Goal: Task Accomplishment & Management: Complete application form

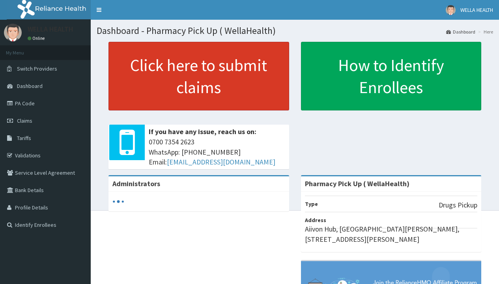
click at [199, 76] on link "Click here to submit claims" at bounding box center [199, 76] width 181 height 69
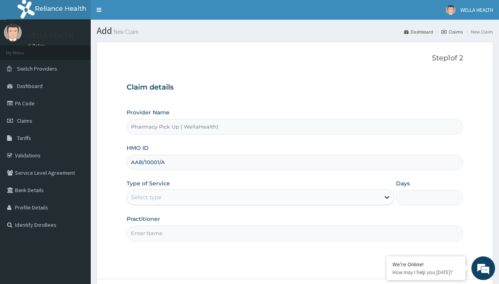
type input "AAB/10001/A"
type input "WellaHealth"
click at [146, 197] on div "Select type" at bounding box center [146, 197] width 30 height 8
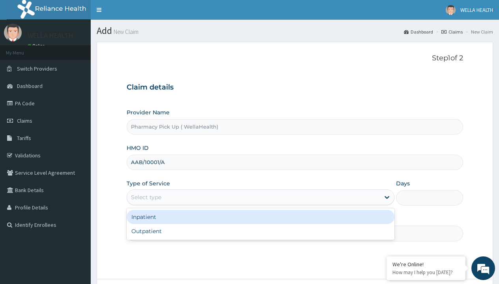
click at [261, 231] on div "Outpatient" at bounding box center [261, 231] width 268 height 14
type input "1"
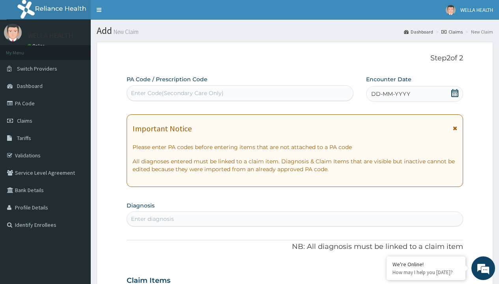
scroll to position [66, 0]
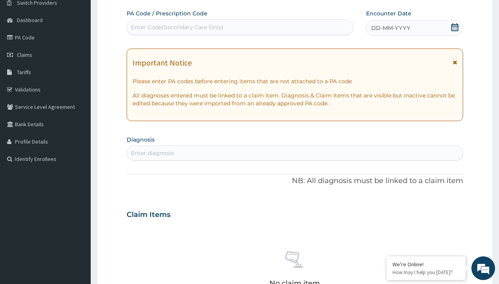
click at [390, 28] on span "DD-MM-YYYY" at bounding box center [390, 28] width 39 height 8
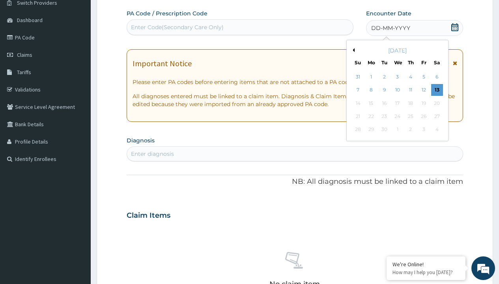
click at [353, 50] on button "Previous Month" at bounding box center [353, 50] width 4 height 4
click at [411, 90] on div "7" at bounding box center [411, 90] width 12 height 12
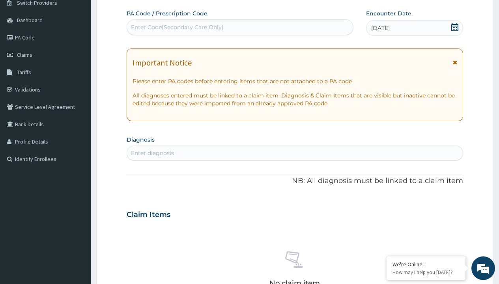
click at [152, 153] on div "Enter diagnosis" at bounding box center [152, 153] width 43 height 8
type input "prescription collected"
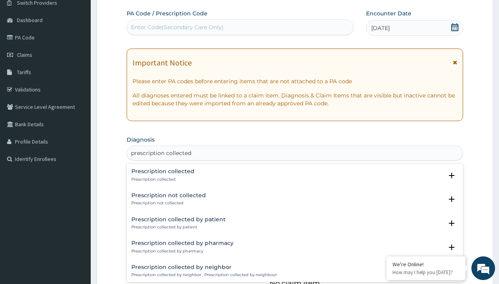
click at [162, 179] on p "Prescription collected" at bounding box center [162, 180] width 63 height 6
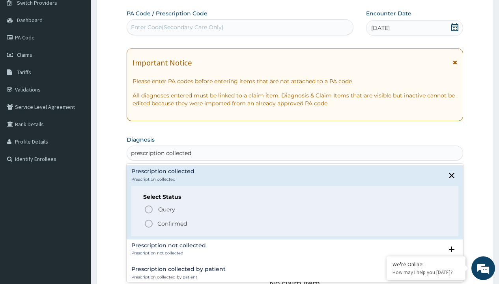
click at [172, 223] on p "Confirmed" at bounding box center [173, 224] width 30 height 8
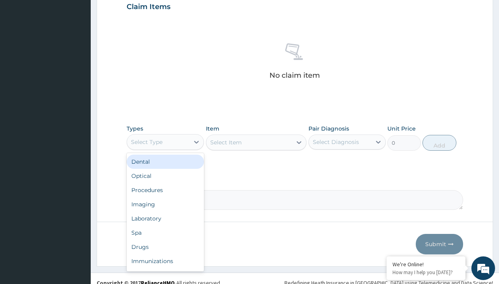
type input "procedures"
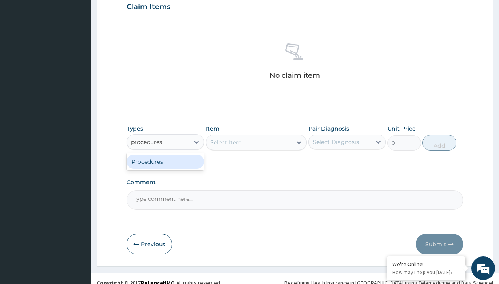
click at [165, 161] on div "Procedures" at bounding box center [165, 162] width 77 height 14
click at [226, 142] on div "Select Item" at bounding box center [226, 143] width 32 height 8
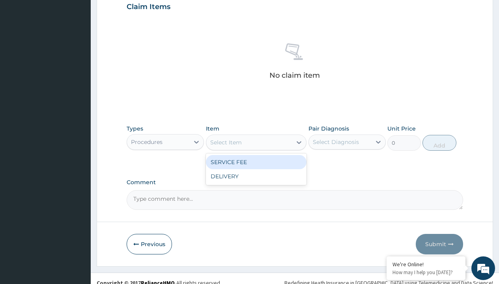
type input "service fee"
click at [256, 162] on div "SERVICE FEE" at bounding box center [256, 162] width 101 height 14
type input "100"
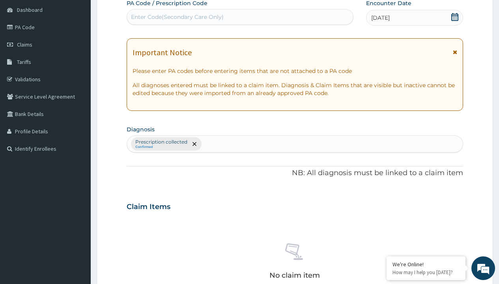
type input "prescription collected"
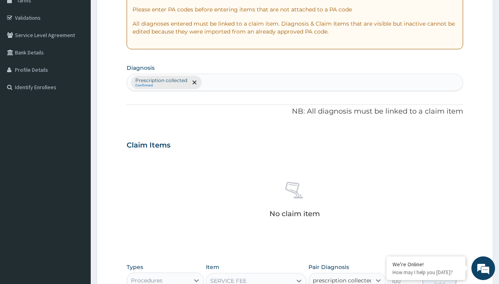
checkbox input "true"
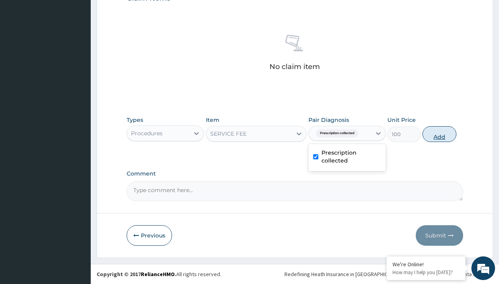
click at [440, 134] on button "Add" at bounding box center [440, 134] width 34 height 16
type input "0"
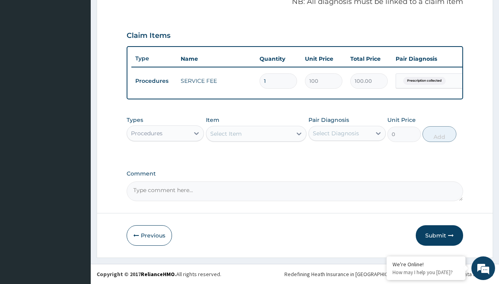
click at [147, 133] on div "Procedures" at bounding box center [147, 133] width 32 height 8
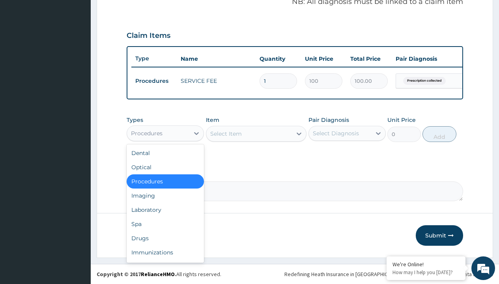
type input "drugs"
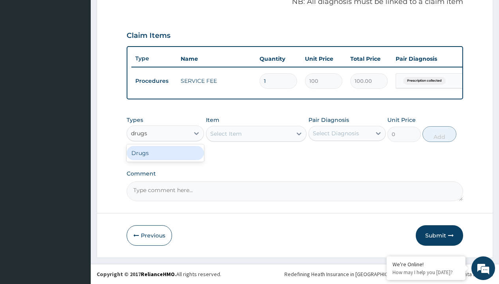
click at [165, 153] on div "Drugs" at bounding box center [165, 153] width 77 height 14
click at [226, 133] on div "Select Item" at bounding box center [256, 134] width 101 height 16
type input "permethrin cream"
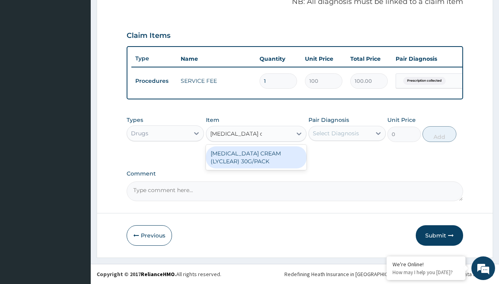
click at [256, 157] on div "PERMETHRIN CREAM (LYCLEAR) 30G/PACK" at bounding box center [256, 157] width 101 height 22
type input "11007.5"
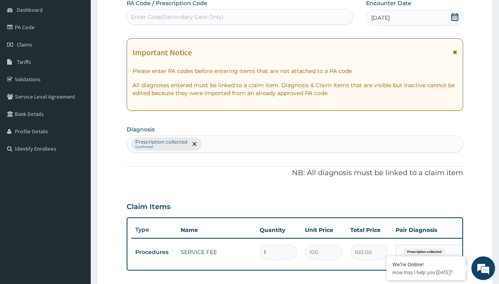
scroll to position [106, 0]
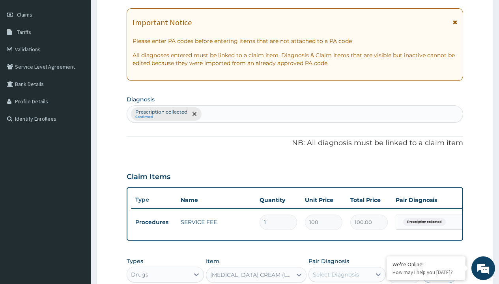
type input "prescription collected"
checkbox input "true"
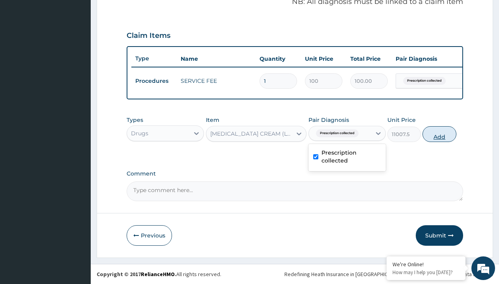
click at [440, 134] on button "Add" at bounding box center [440, 134] width 34 height 16
type input "0"
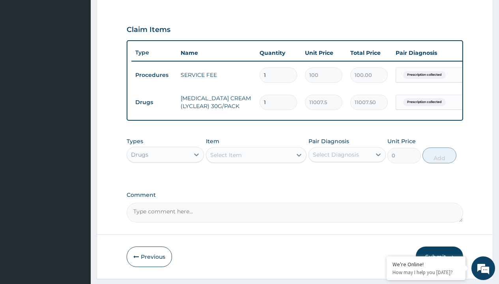
click at [154, 102] on td "Drugs" at bounding box center [153, 102] width 45 height 15
type input "procedures"
click at [165, 180] on div "Procedures" at bounding box center [165, 174] width 77 height 14
click at [226, 159] on div "Select Item" at bounding box center [226, 155] width 32 height 8
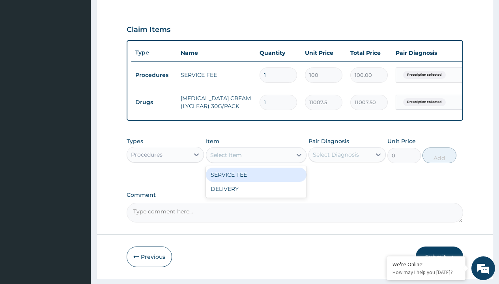
type input "delivery"
click at [256, 180] on div "DELIVERY" at bounding box center [256, 175] width 101 height 14
type input "2000"
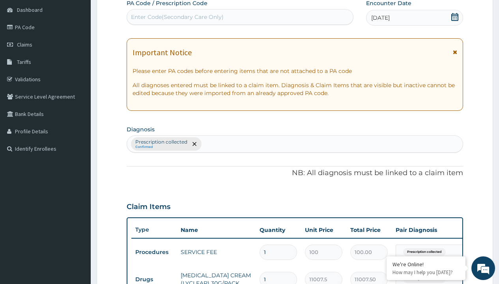
type input "prescription collected"
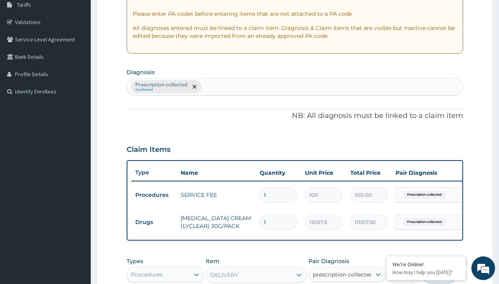
scroll to position [0, 0]
checkbox input "true"
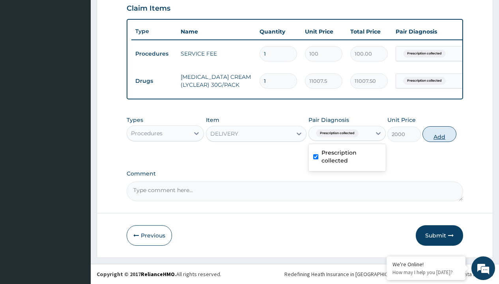
click at [440, 134] on button "Add" at bounding box center [440, 134] width 34 height 16
type input "0"
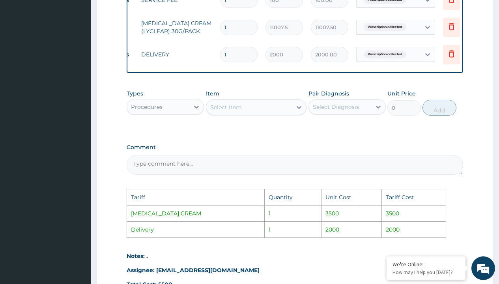
scroll to position [0, 60]
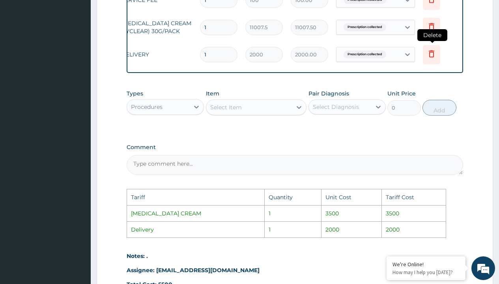
click at [433, 54] on icon at bounding box center [431, 53] width 9 height 9
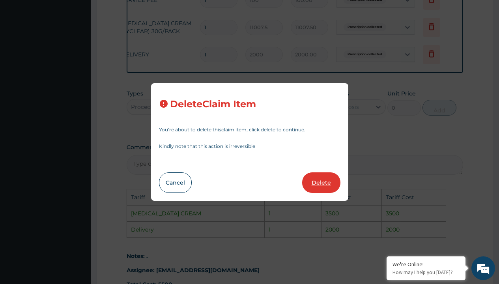
click at [332, 180] on button "Delete" at bounding box center [321, 183] width 38 height 21
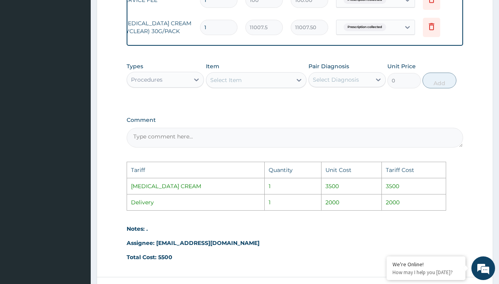
scroll to position [398, 0]
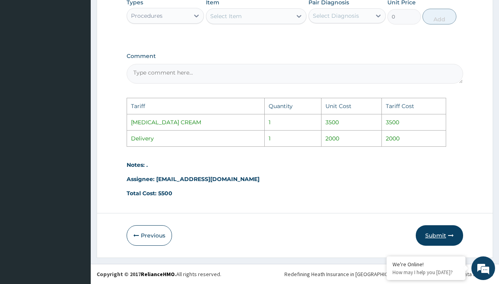
click at [443, 233] on button "Submit" at bounding box center [439, 235] width 47 height 21
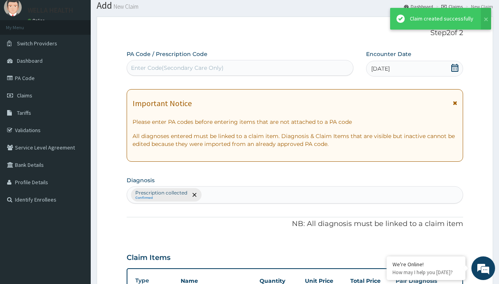
scroll to position [281, 0]
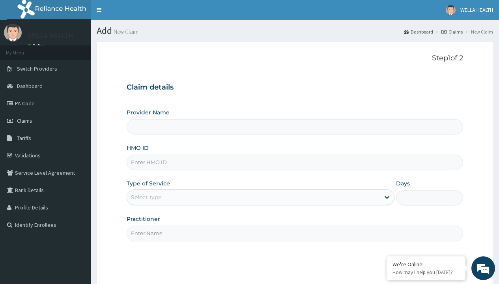
type input "Pharmacy Pick Up ( WellaHealth)"
type input "AEN/10152/B"
type input "WellaHealth"
click at [146, 197] on div "Select type" at bounding box center [146, 197] width 30 height 8
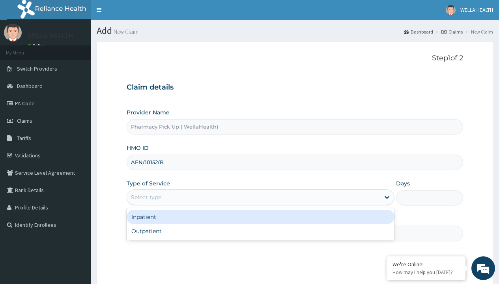
click at [261, 231] on div "Outpatient" at bounding box center [261, 231] width 268 height 14
type input "1"
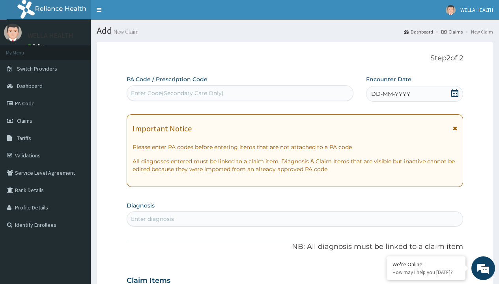
scroll to position [66, 0]
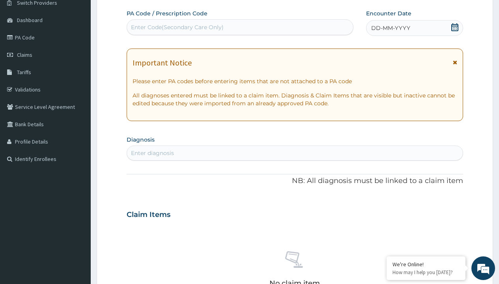
click at [390, 28] on span "DD-MM-YYYY" at bounding box center [390, 28] width 39 height 8
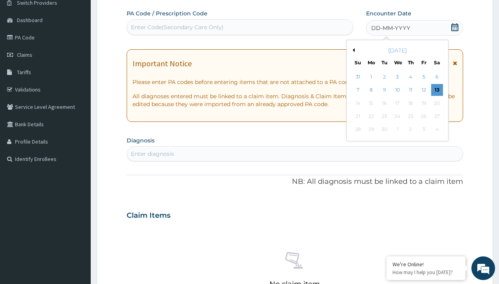
scroll to position [0, 0]
click at [353, 50] on button "Previous Month" at bounding box center [353, 50] width 4 height 4
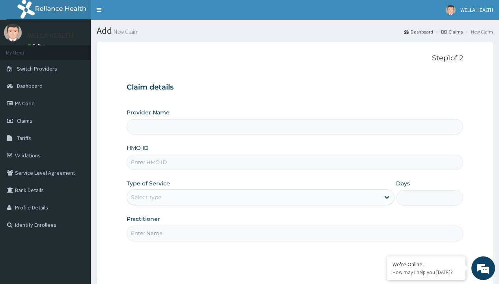
type input "Pharmacy Pick Up ( WellaHealth)"
type input "AET/10135/A"
type input "WellaHealth"
click at [146, 197] on div "Select type" at bounding box center [146, 197] width 30 height 8
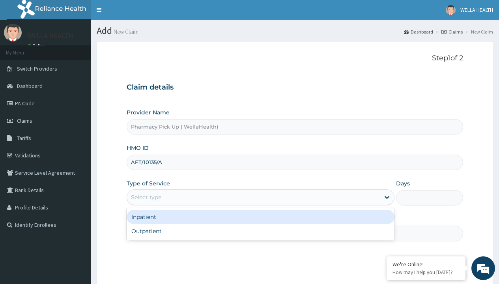
click at [261, 231] on div "Outpatient" at bounding box center [261, 231] width 268 height 14
type input "1"
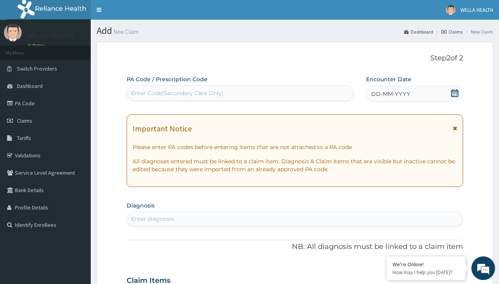
scroll to position [66, 0]
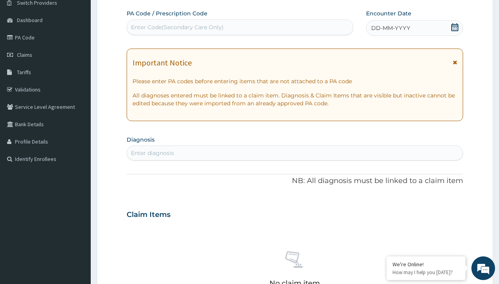
click at [390, 28] on span "DD-MM-YYYY" at bounding box center [390, 28] width 39 height 8
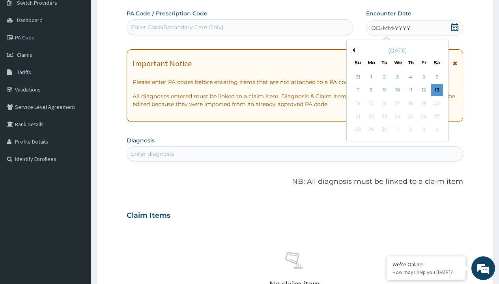
click at [353, 50] on button "Previous Month" at bounding box center [353, 50] width 4 height 4
click at [411, 90] on div "7" at bounding box center [411, 90] width 12 height 12
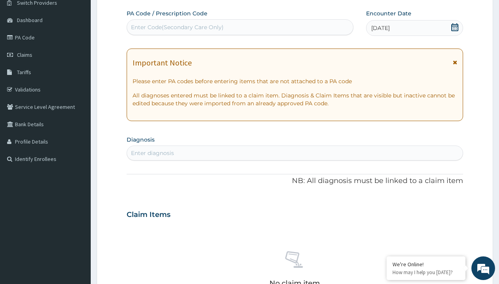
scroll to position [0, 0]
click at [152, 153] on div "Enter diagnosis" at bounding box center [152, 153] width 43 height 8
type input "prescription collected"
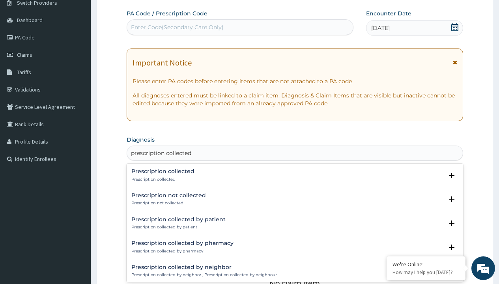
click at [162, 179] on p "Prescription collected" at bounding box center [162, 180] width 63 height 6
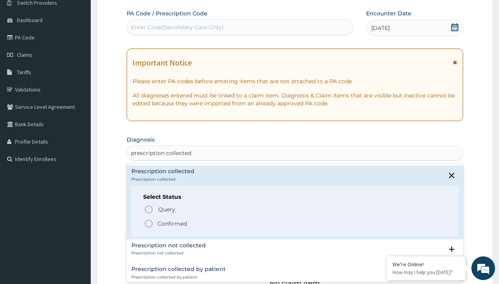
click at [172, 223] on p "Confirmed" at bounding box center [173, 224] width 30 height 8
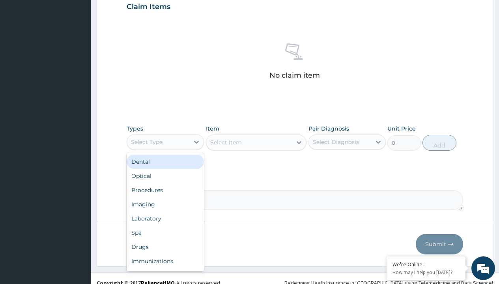
type input "procedures"
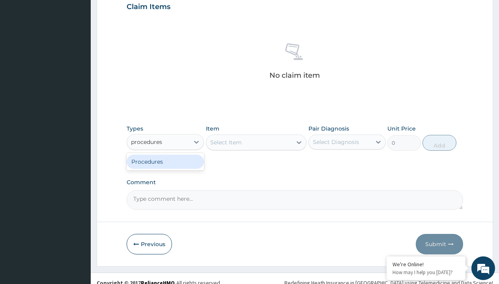
click at [165, 161] on div "Procedures" at bounding box center [165, 162] width 77 height 14
click at [226, 142] on div "Select Item" at bounding box center [256, 143] width 101 height 16
click at [147, 142] on div "Procedures" at bounding box center [147, 142] width 32 height 8
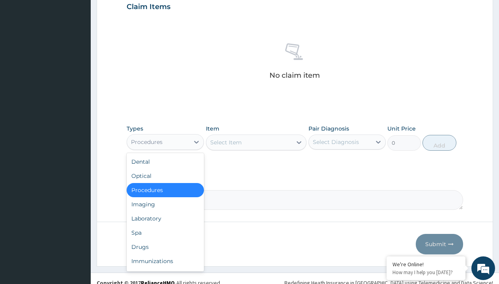
type input "procedures"
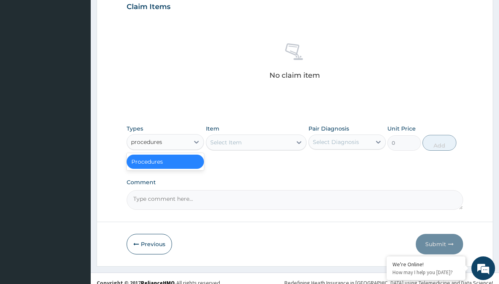
click at [165, 161] on div "Procedures" at bounding box center [165, 162] width 77 height 14
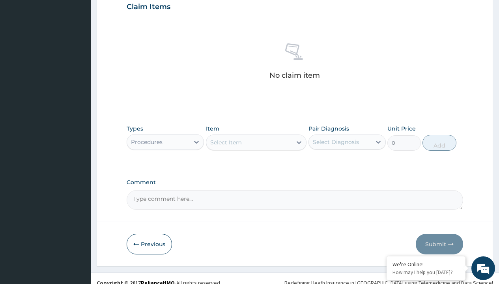
click at [226, 142] on div "Select Item" at bounding box center [226, 143] width 32 height 8
type input "service fee"
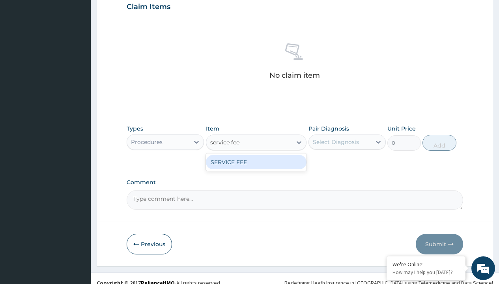
click at [256, 162] on div "SERVICE FEE" at bounding box center [256, 162] width 101 height 14
type input "100"
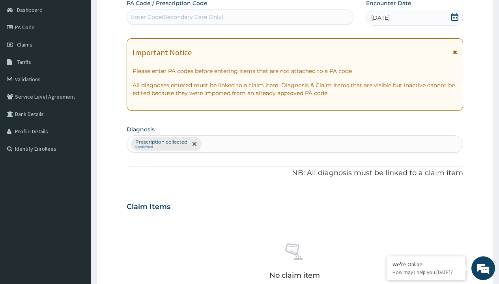
type input "prescription collected"
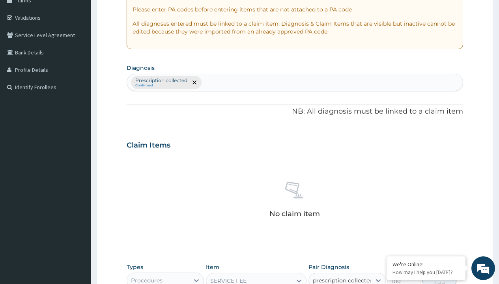
checkbox input "true"
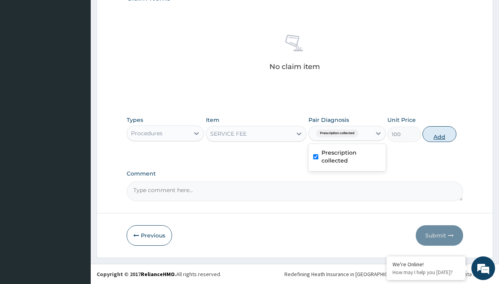
click at [440, 134] on button "Add" at bounding box center [440, 134] width 34 height 16
type input "0"
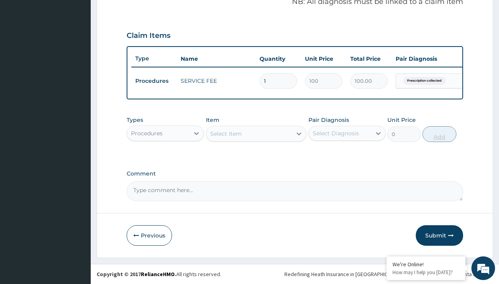
scroll to position [253, 0]
click at [147, 133] on div "Procedures" at bounding box center [147, 133] width 32 height 8
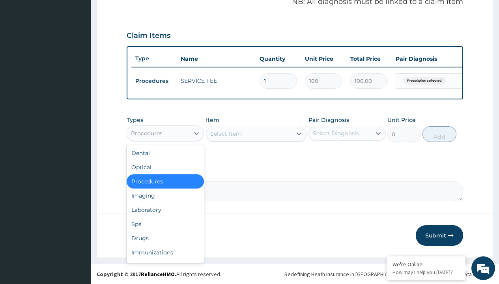
type input "drugs"
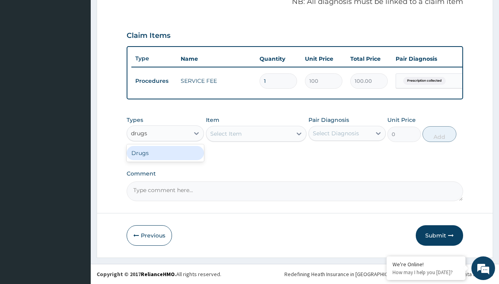
click at [165, 153] on div "Drugs" at bounding box center [165, 153] width 77 height 14
click at [226, 133] on div "Select Item" at bounding box center [256, 134] width 101 height 16
type input "dermazin 25g cream"
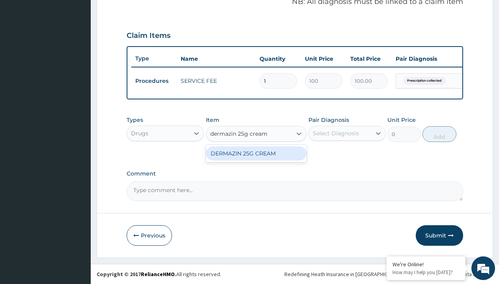
click at [256, 153] on div "DERMAZIN 25G CREAM" at bounding box center [256, 153] width 101 height 14
type input "4173"
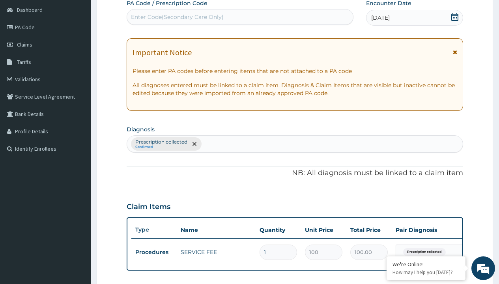
type input "prescription collected"
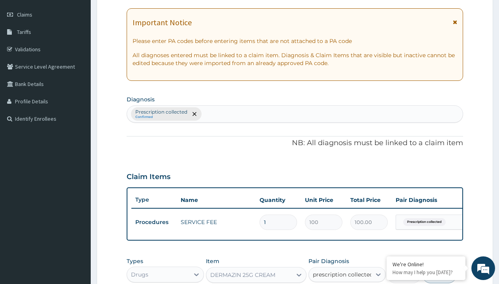
scroll to position [253, 0]
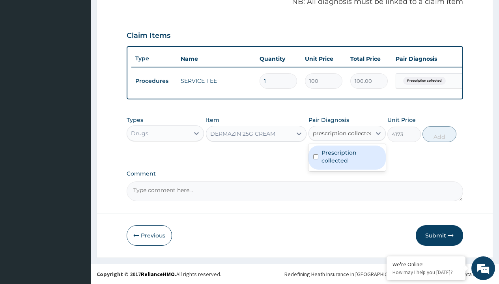
click at [347, 158] on label "Prescription collected" at bounding box center [352, 157] width 60 height 16
checkbox input "true"
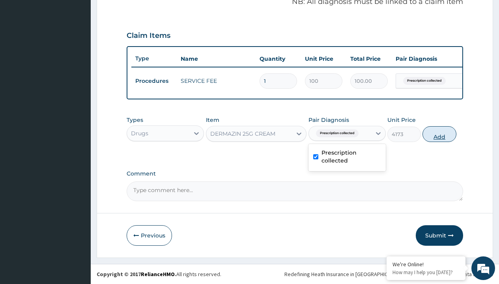
click at [440, 134] on button "Add" at bounding box center [440, 134] width 34 height 16
type input "0"
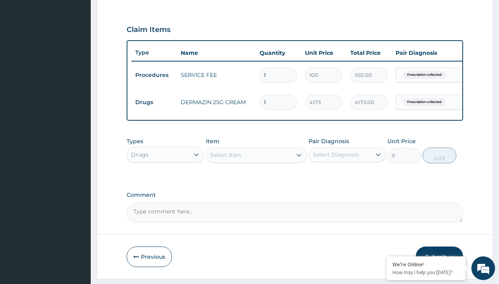
click at [154, 102] on td "Drugs" at bounding box center [153, 102] width 45 height 15
type input "procedures"
click at [165, 180] on div "Procedures" at bounding box center [165, 174] width 77 height 14
click at [226, 159] on div "Select Item" at bounding box center [226, 155] width 32 height 8
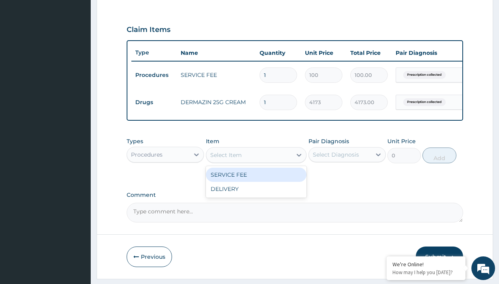
type input "delivery"
click at [256, 180] on div "DELIVERY" at bounding box center [256, 175] width 101 height 14
type input "2000"
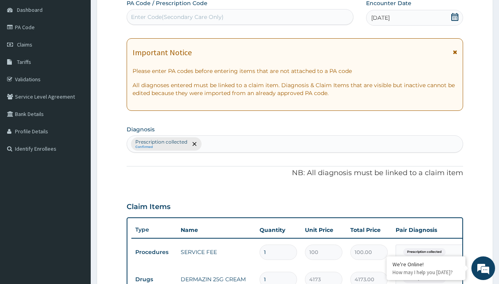
scroll to position [133, 0]
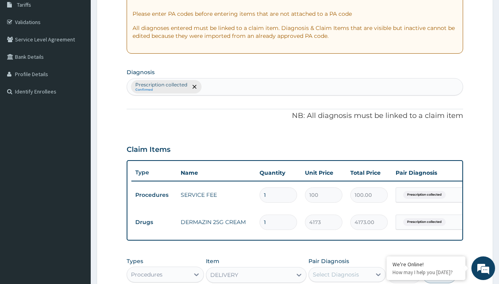
type input "prescription collected"
checkbox input "true"
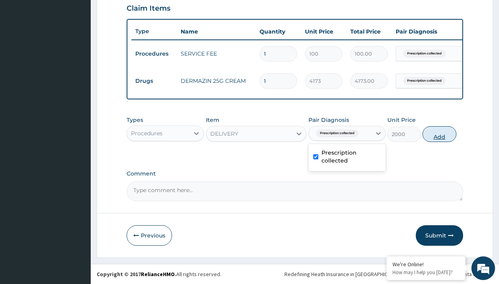
click at [440, 134] on button "Add" at bounding box center [440, 134] width 34 height 16
type input "0"
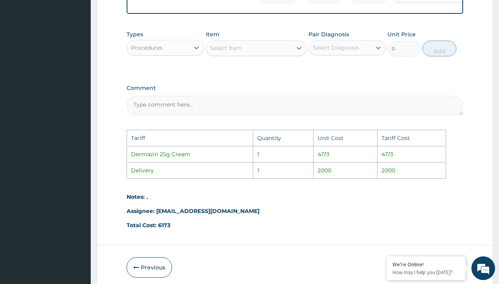
scroll to position [426, 0]
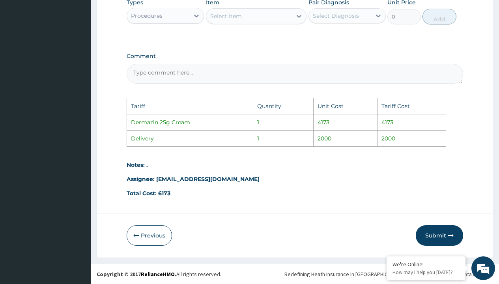
click at [436, 237] on button "Submit" at bounding box center [439, 235] width 47 height 21
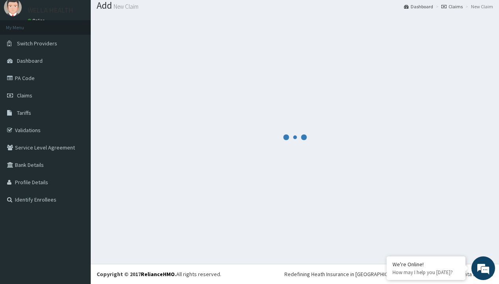
scroll to position [308, 0]
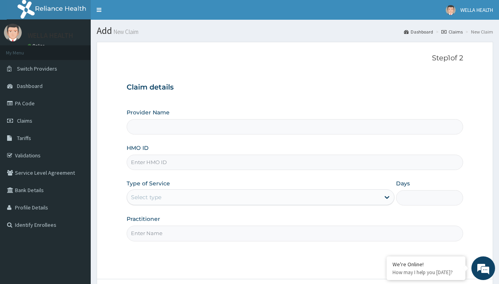
type input "Pharmacy Pick Up ( WellaHealth)"
type input "GBI/10006/A"
type input "WellaHealth"
click at [146, 197] on div "Select type" at bounding box center [146, 197] width 30 height 8
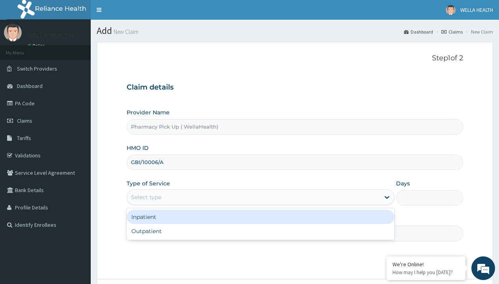
click at [261, 231] on div "Outpatient" at bounding box center [261, 231] width 268 height 14
type input "1"
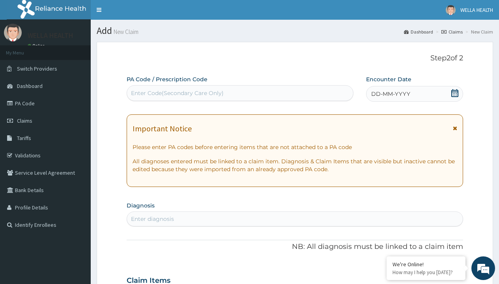
scroll to position [66, 0]
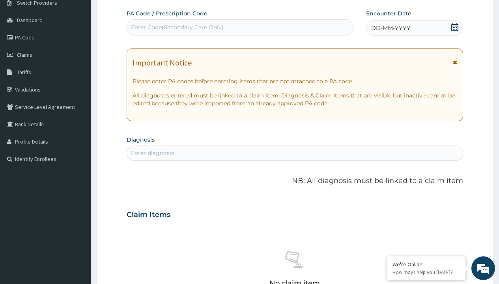
click at [390, 28] on span "DD-MM-YYYY" at bounding box center [390, 28] width 39 height 8
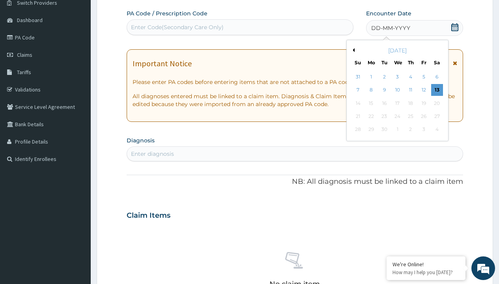
click at [353, 50] on button "Previous Month" at bounding box center [353, 50] width 4 height 4
click at [411, 90] on div "7" at bounding box center [411, 90] width 12 height 12
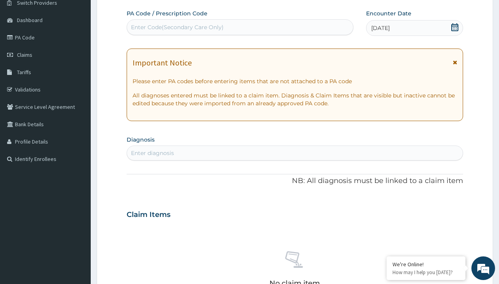
scroll to position [0, 0]
click at [152, 153] on div "Enter diagnosis" at bounding box center [152, 153] width 43 height 8
type input "prescription collected"
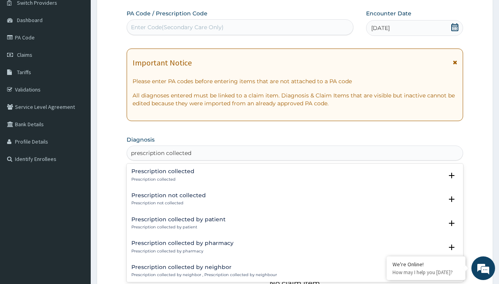
click at [162, 179] on p "Prescription collected" at bounding box center [162, 180] width 63 height 6
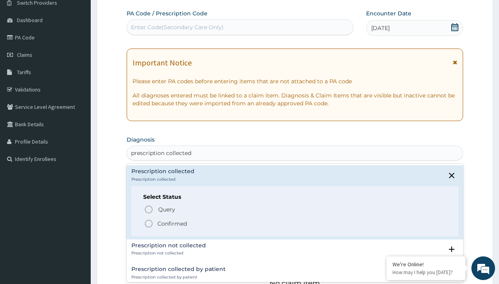
click at [172, 223] on p "Confirmed" at bounding box center [173, 224] width 30 height 8
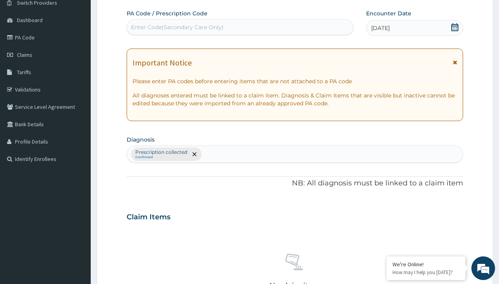
scroll to position [276, 0]
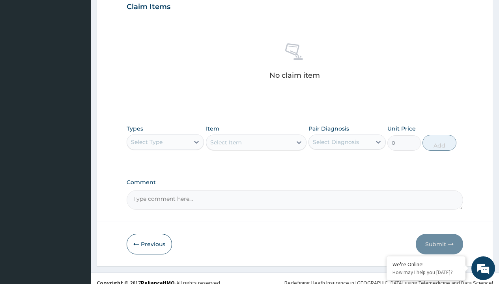
click at [147, 142] on div "Select Type" at bounding box center [147, 142] width 32 height 8
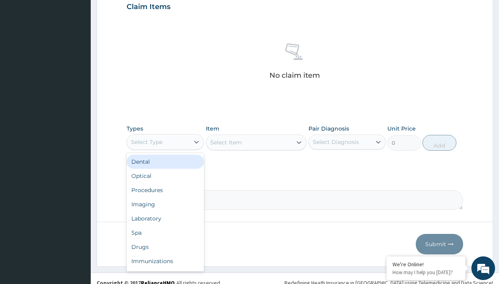
type input "procedures"
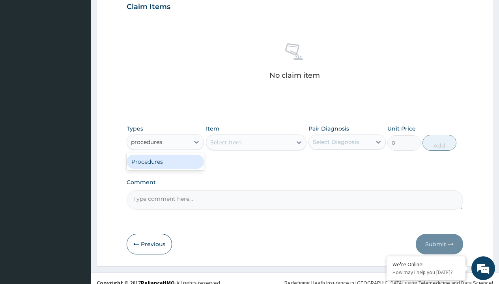
scroll to position [0, 0]
click at [165, 161] on div "Procedures" at bounding box center [165, 162] width 77 height 14
click at [226, 142] on div "Select Item" at bounding box center [256, 143] width 101 height 16
type input "service fee"
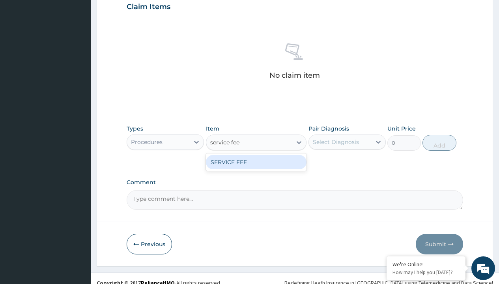
click at [256, 162] on div "SERVICE FEE" at bounding box center [256, 162] width 101 height 14
type input "100"
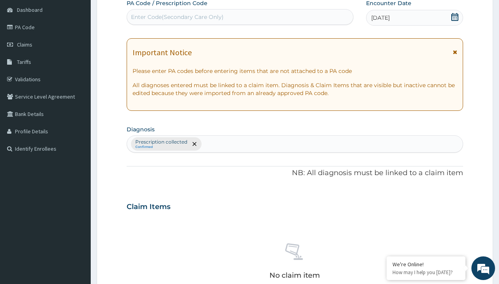
type input "prescription collected"
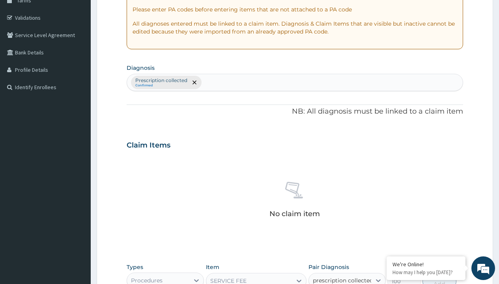
checkbox input "true"
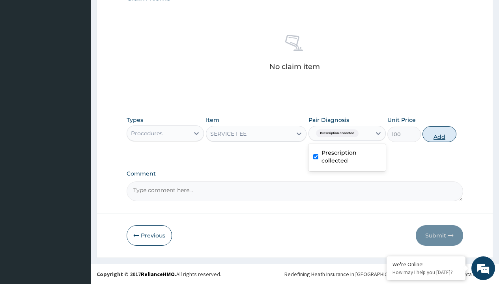
click at [440, 134] on button "Add" at bounding box center [440, 134] width 34 height 16
type input "0"
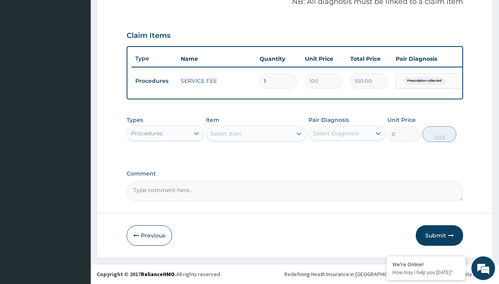
scroll to position [253, 0]
click at [147, 133] on div "Procedures" at bounding box center [147, 133] width 32 height 8
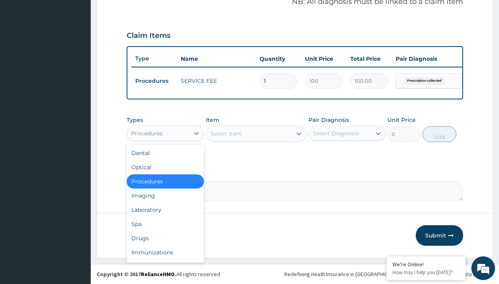
type input "drugs"
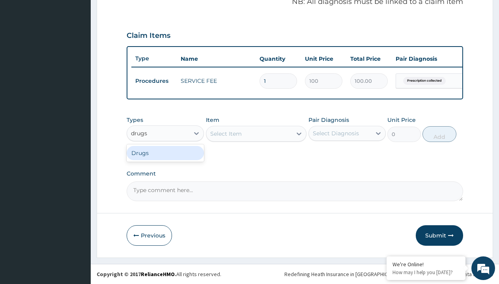
scroll to position [0, 0]
click at [165, 153] on div "Drugs" at bounding box center [165, 153] width 77 height 14
click at [226, 133] on div "Select Item" at bounding box center [256, 134] width 101 height 16
type input "humulin 70/30 catridge per pen /pen"
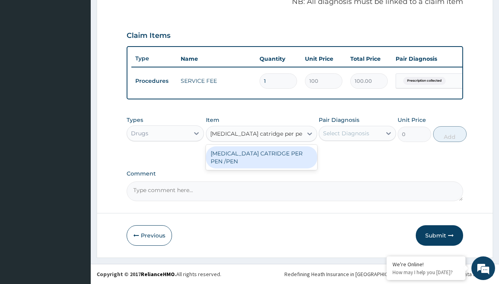
click at [261, 157] on div "HUMULIN 70/30 CATRIDGE PER PEN /PEN" at bounding box center [261, 157] width 111 height 22
type input "30483.599609375"
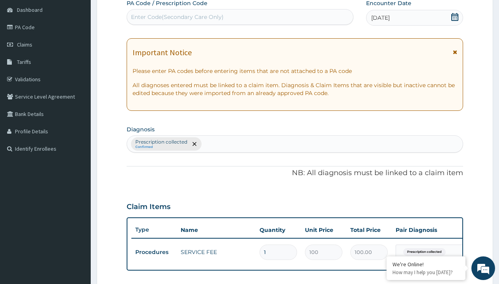
type input "prescription collected"
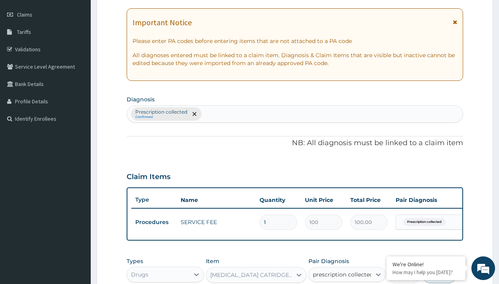
checkbox input "true"
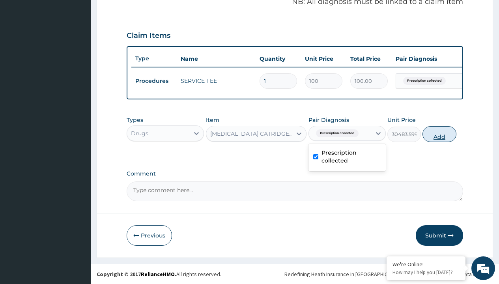
click at [440, 134] on button "Add" at bounding box center [440, 134] width 34 height 16
type input "0"
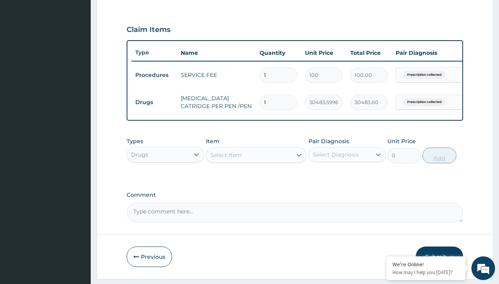
type input "3"
type input "91450.80"
type input "3"
click at [154, 102] on td "Drugs" at bounding box center [153, 102] width 45 height 15
type input "drugs"
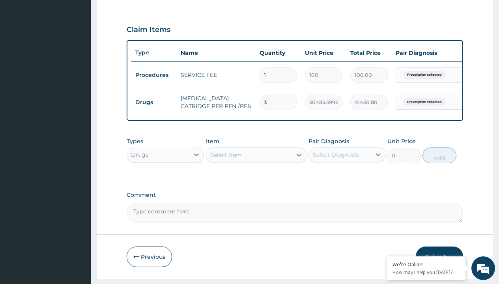
scroll to position [0, 0]
click at [165, 180] on div "Drugs" at bounding box center [165, 174] width 77 height 14
click at [226, 159] on div "Select Item" at bounding box center [226, 155] width 32 height 8
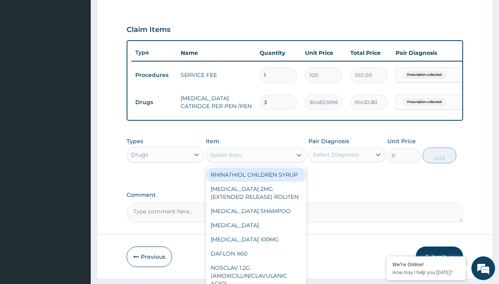
type input "insulin syringe 100iu per piece/needle"
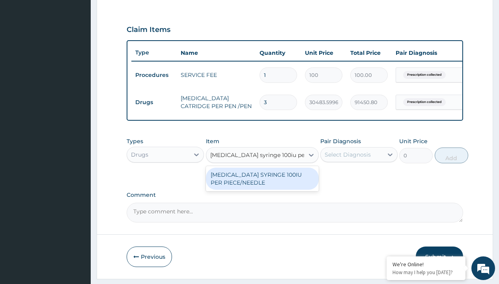
click at [262, 184] on div "INSULIN SYRINGE 100IU PER PIECE/NEEDLE" at bounding box center [262, 179] width 113 height 22
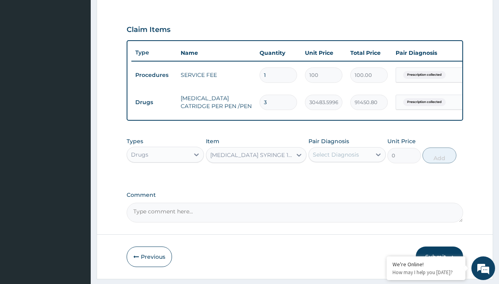
type input "300"
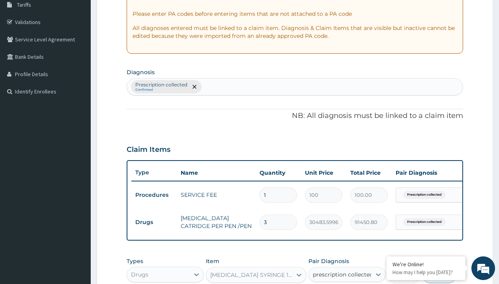
type input "prescription collected"
click at [154, 222] on td "Drugs" at bounding box center [153, 222] width 45 height 15
type input "drugs"
type input "0"
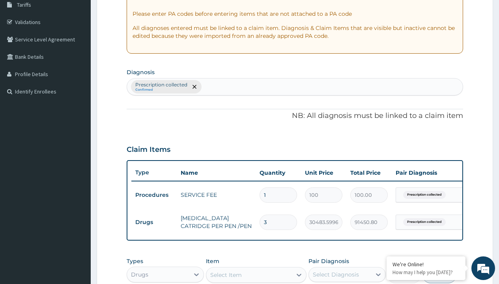
scroll to position [281, 0]
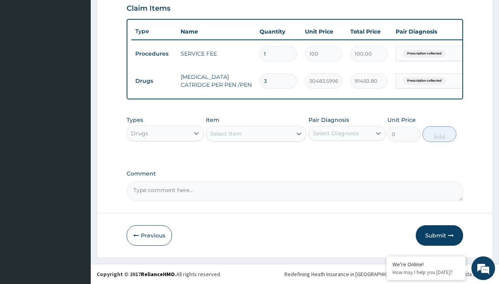
click at [226, 133] on div "Select Item" at bounding box center [226, 134] width 32 height 8
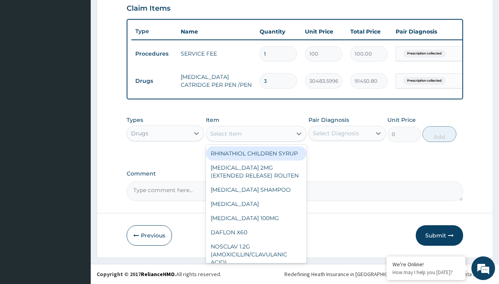
type input "insulin syringe 100iu per piece/needle"
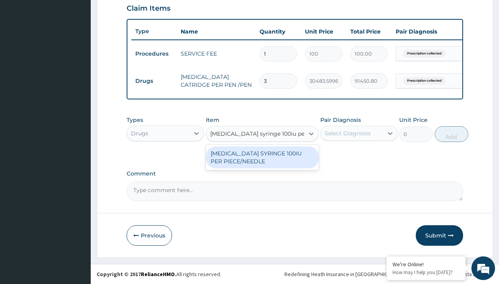
scroll to position [0, 0]
click at [262, 157] on div "INSULIN SYRINGE 100IU PER PIECE/NEEDLE" at bounding box center [262, 157] width 113 height 22
type input "300"
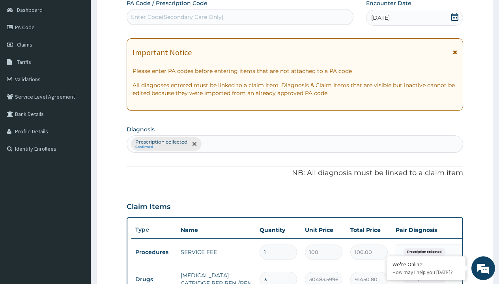
type input "prescription collected"
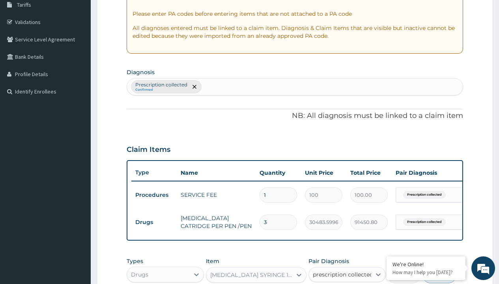
checkbox input "true"
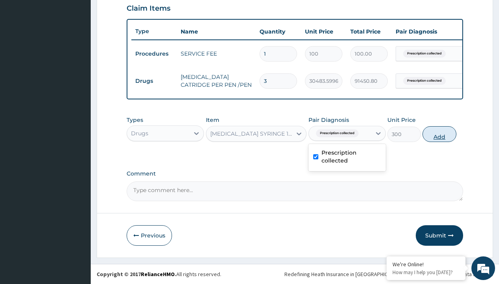
click at [440, 134] on button "Add" at bounding box center [440, 134] width 34 height 16
type input "0"
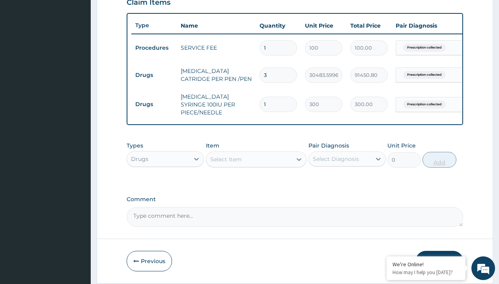
type input "20"
type input "6000.00"
type input "20"
click at [154, 75] on td "Drugs" at bounding box center [153, 75] width 45 height 15
type input "procedures"
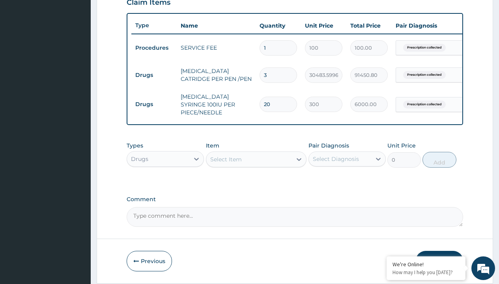
scroll to position [0, 0]
click at [165, 180] on div "Procedures" at bounding box center [165, 179] width 77 height 14
click at [226, 161] on div "Select Item" at bounding box center [226, 160] width 32 height 8
type input "delivery"
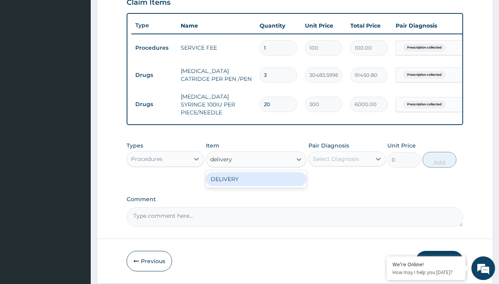
click at [256, 180] on div "DELIVERY" at bounding box center [256, 179] width 101 height 14
type input "2000"
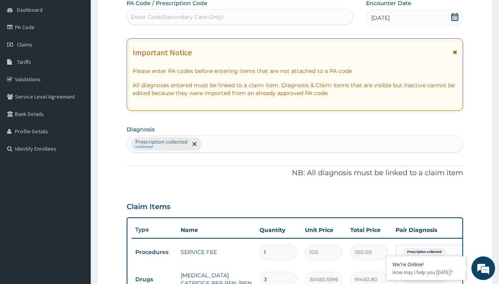
type input "prescription collected"
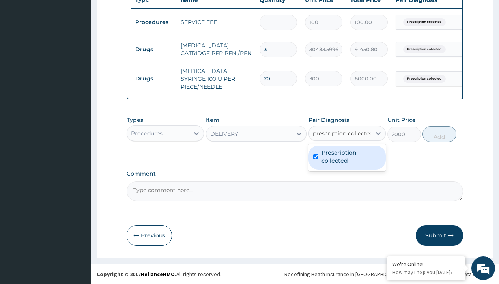
checkbox input "true"
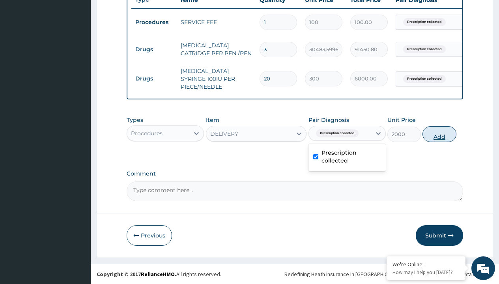
click at [440, 134] on button "Add" at bounding box center [440, 134] width 34 height 16
type input "0"
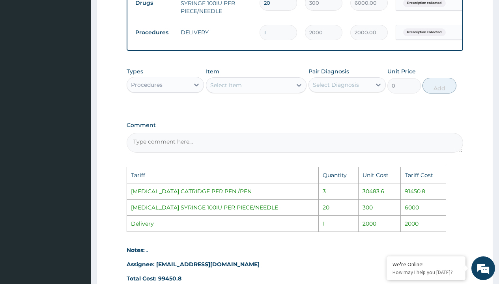
scroll to position [469, 0]
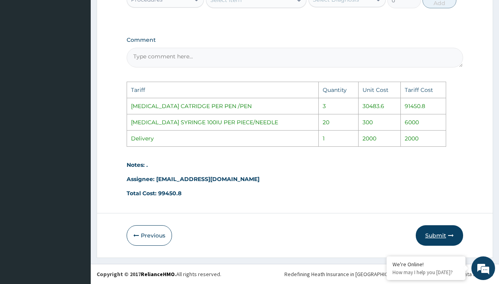
click at [433, 240] on button "Submit" at bounding box center [439, 235] width 47 height 21
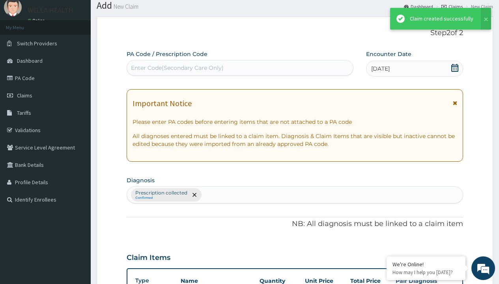
scroll to position [335, 0]
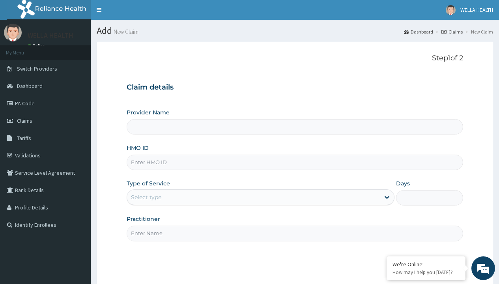
type input "Pharmacy Pick Up ( WellaHealth)"
type input "NBP/10063/A"
type input "WellaHealth"
click at [146, 197] on div "Select type" at bounding box center [146, 197] width 30 height 8
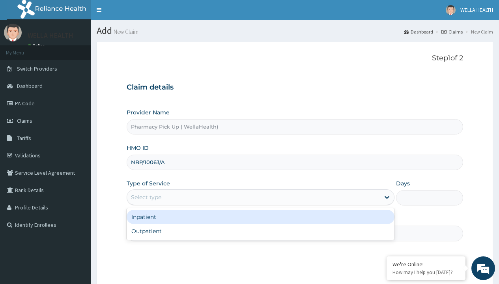
click at [261, 231] on div "Outpatient" at bounding box center [261, 231] width 268 height 14
type input "1"
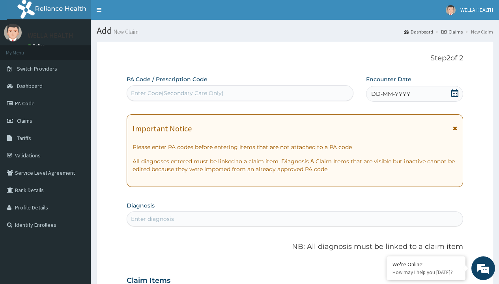
scroll to position [66, 0]
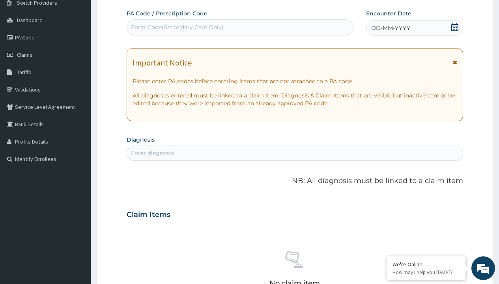
click at [390, 28] on span "DD-MM-YYYY" at bounding box center [390, 28] width 39 height 8
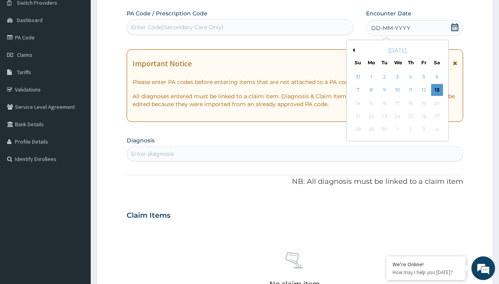
click at [353, 50] on button "Previous Month" at bounding box center [353, 50] width 4 height 4
click at [411, 90] on div "7" at bounding box center [411, 90] width 12 height 12
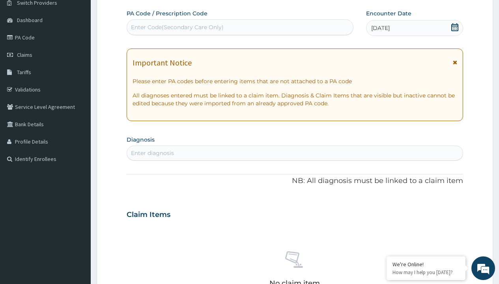
scroll to position [0, 0]
click at [152, 153] on div "Enter diagnosis" at bounding box center [152, 153] width 43 height 8
type input "prescription collected"
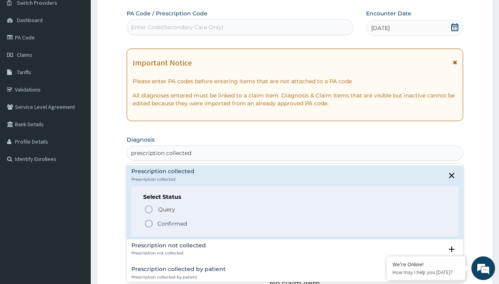
click at [172, 223] on p "Confirmed" at bounding box center [173, 224] width 30 height 8
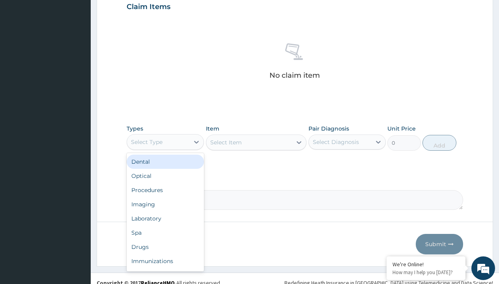
type input "procedures"
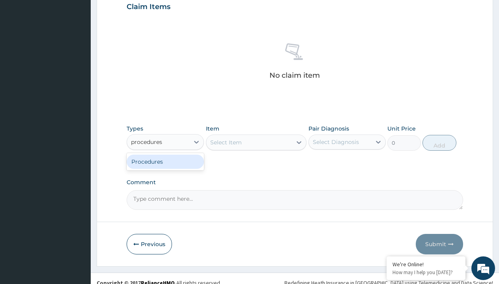
click at [165, 161] on div "Procedures" at bounding box center [165, 162] width 77 height 14
click at [226, 142] on div "Select Item" at bounding box center [256, 143] width 101 height 16
click at [147, 142] on div "Procedures" at bounding box center [147, 142] width 32 height 8
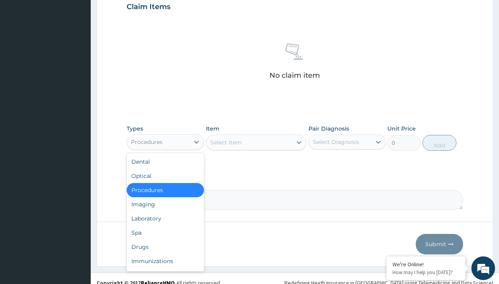
type input "procedures"
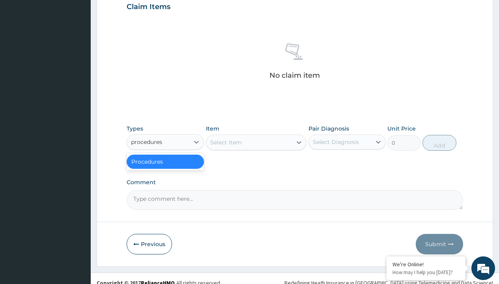
click at [165, 161] on div "Procedures" at bounding box center [165, 162] width 77 height 14
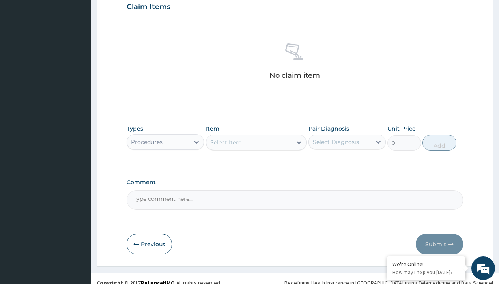
click at [226, 142] on div "Select Item" at bounding box center [226, 143] width 32 height 8
type input "service fee"
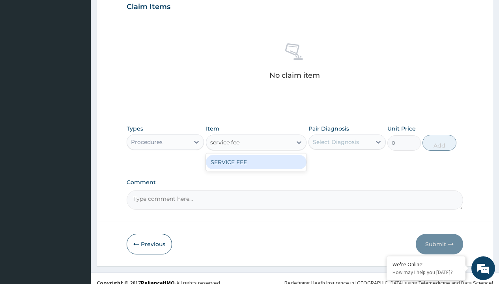
click at [256, 162] on div "SERVICE FEE" at bounding box center [256, 162] width 101 height 14
type input "100"
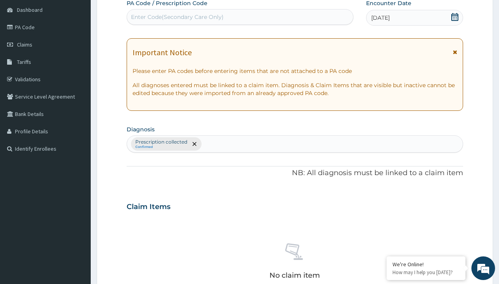
type input "prescription collected"
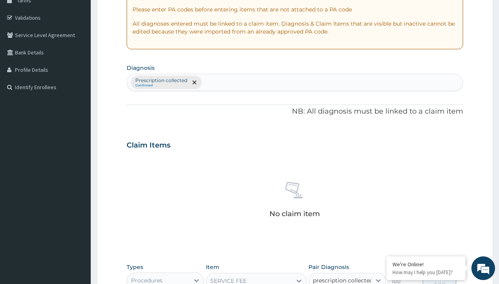
checkbox input "true"
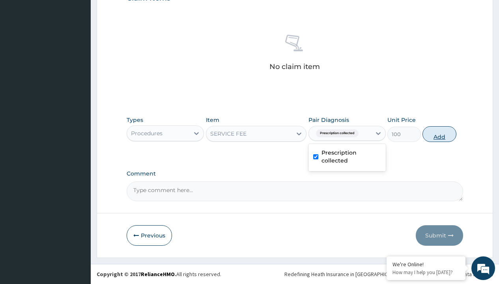
click at [440, 134] on button "Add" at bounding box center [440, 134] width 34 height 16
type input "0"
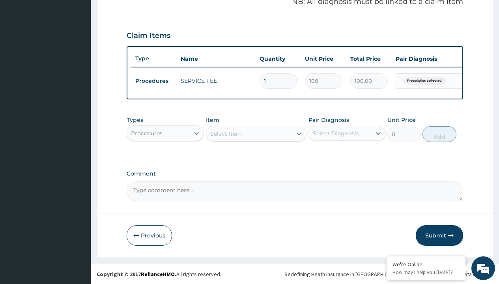
click at [147, 133] on div "Procedures" at bounding box center [147, 133] width 32 height 8
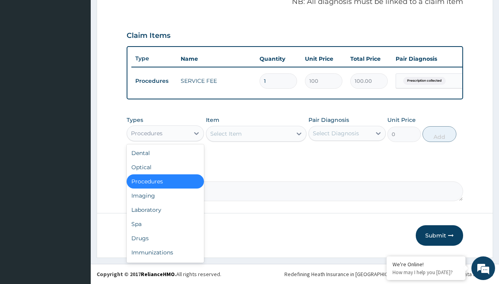
type input "drugs"
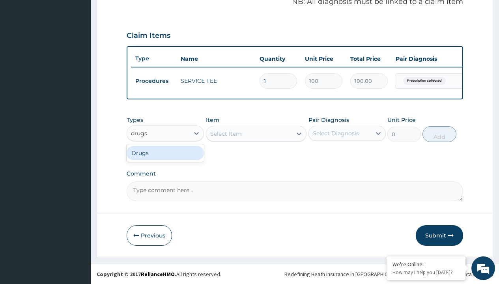
scroll to position [0, 0]
click at [165, 153] on div "Drugs" at bounding box center [165, 153] width 77 height 14
click at [226, 133] on div "Select Item" at bounding box center [256, 134] width 101 height 16
type input "co-diovan 160/12.5mg x28"
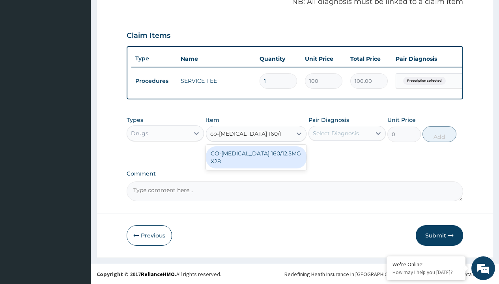
click at [256, 153] on div "CO-DIOVAN 160/12.5MG X28" at bounding box center [256, 157] width 101 height 22
type input "1571.400024414062"
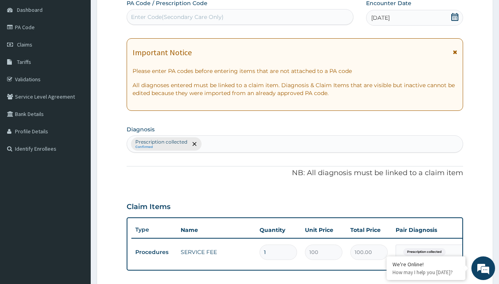
type input "prescription collected"
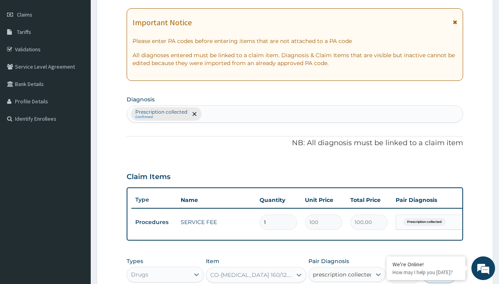
checkbox input "true"
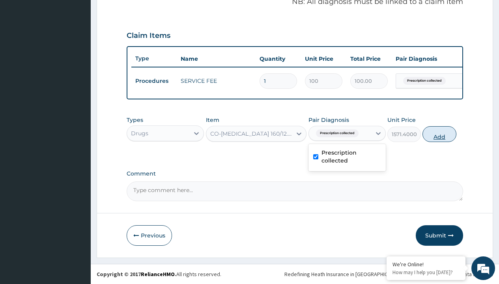
click at [440, 134] on button "Add" at bounding box center [440, 134] width 34 height 16
type input "0"
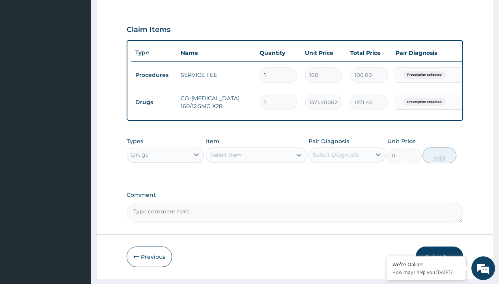
type input "28"
type input "43999.20"
type input "28"
click at [154, 102] on td "Drugs" at bounding box center [153, 102] width 45 height 15
type input "drugs"
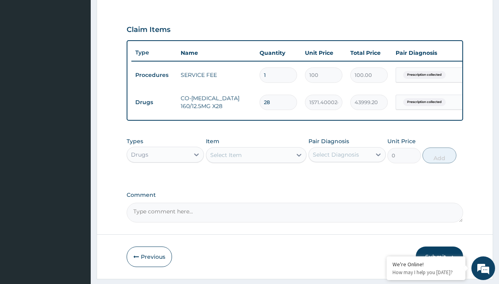
scroll to position [0, 0]
click at [165, 180] on div "Drugs" at bounding box center [165, 174] width 77 height 14
click at [226, 159] on div "Select Item" at bounding box center [226, 155] width 32 height 8
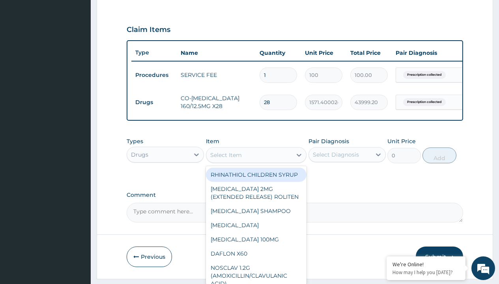
type input "aspirin 75mg (vasoprin) /sach"
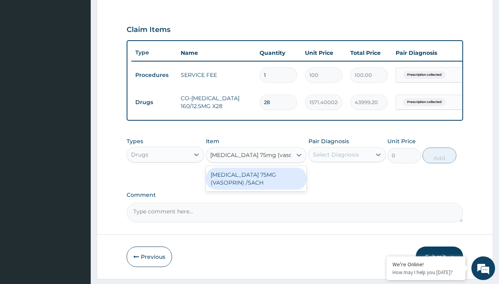
click at [256, 184] on div "ASPIRIN 75MG (VASOPRIN) /SACH" at bounding box center [256, 179] width 101 height 22
type input "19"
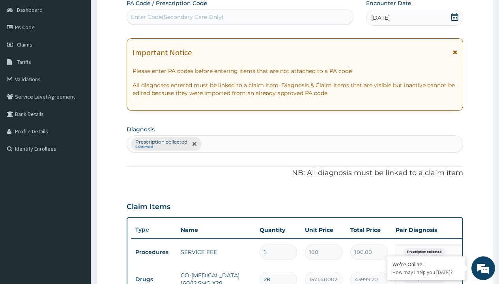
type input "prescription collected"
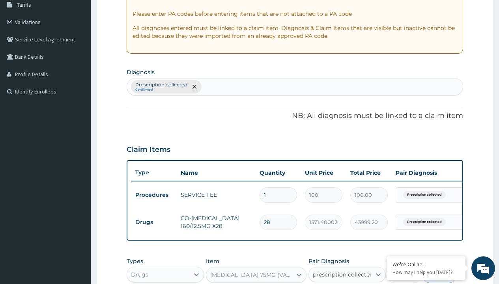
checkbox input "true"
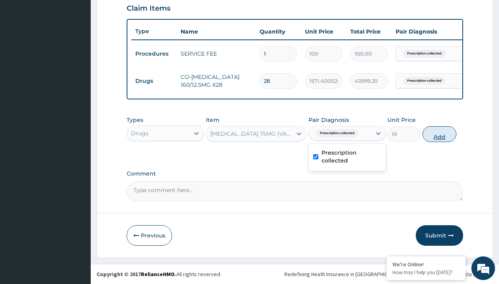
click at [440, 134] on button "Add" at bounding box center [440, 134] width 34 height 16
type input "0"
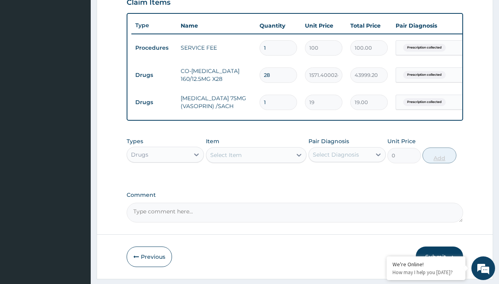
type input "30"
type input "570.00"
type input "30"
click at [154, 75] on td "Drugs" at bounding box center [153, 75] width 45 height 15
type input "drugs"
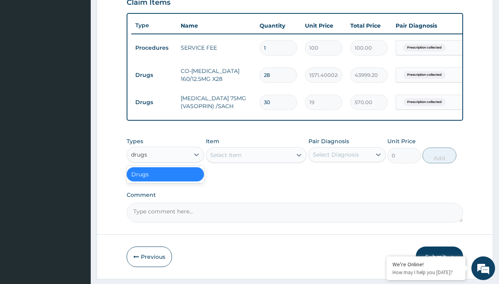
scroll to position [0, 0]
click at [165, 180] on div "Drugs" at bounding box center [165, 174] width 77 height 14
click at [226, 159] on div "Select Item" at bounding box center [226, 155] width 32 height 8
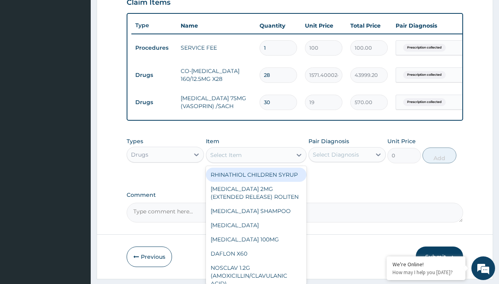
type input "bisoprolol 1.25mg x30"
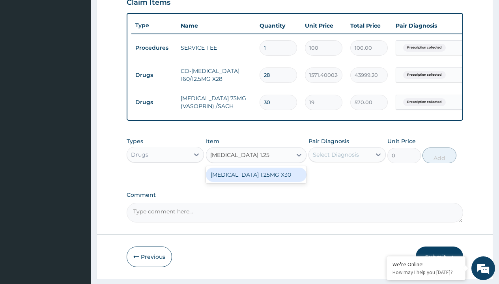
click at [256, 180] on div "BISOPROLOL 1.25MG X30" at bounding box center [256, 175] width 101 height 14
type input "153.3000030517578"
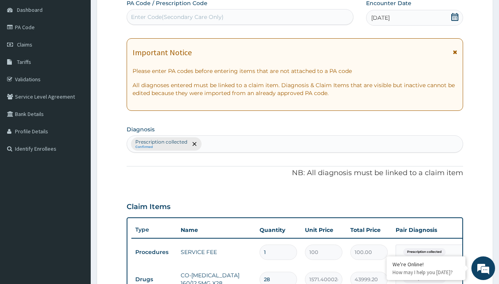
type input "prescription collected"
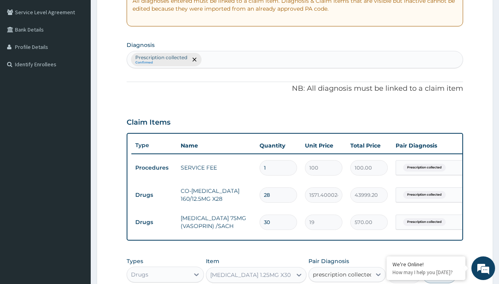
checkbox input "true"
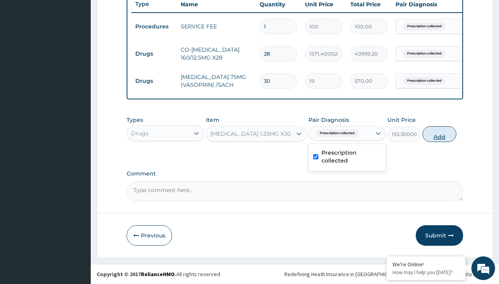
click at [440, 134] on button "Add" at bounding box center [440, 134] width 34 height 16
type input "0"
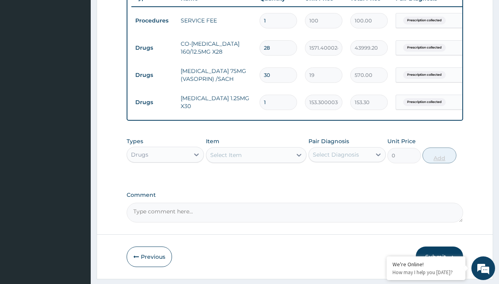
type input "30"
type input "4599.00"
type input "30"
click at [154, 48] on td "Drugs" at bounding box center [153, 48] width 45 height 15
type input "drugs"
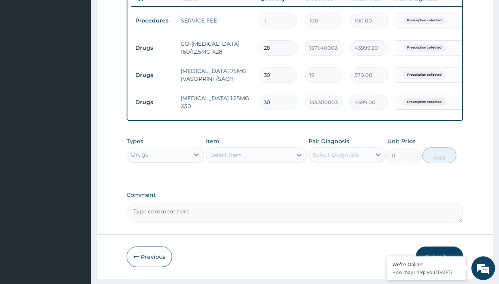
scroll to position [0, 0]
click at [165, 180] on div "Drugs" at bounding box center [165, 174] width 77 height 14
click at [226, 159] on div "Select Item" at bounding box center [226, 155] width 32 height 8
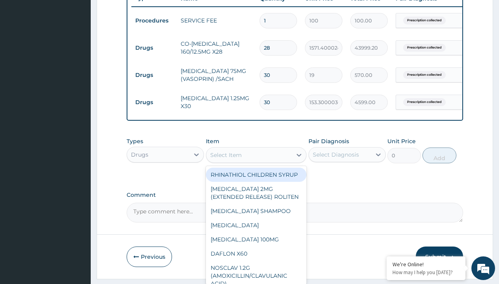
type input "contiflo xl (tamsulosin) 0.4mg x30"
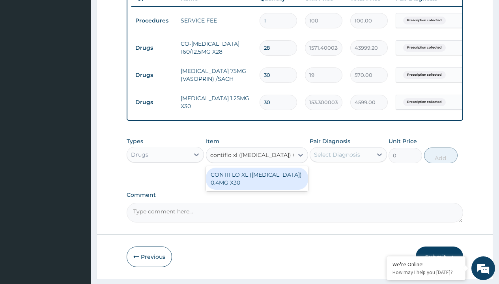
click at [257, 184] on div "CONTIFLO XL (TAMSULOSIN) 0.4MG X30" at bounding box center [257, 179] width 102 height 22
type input "374.5"
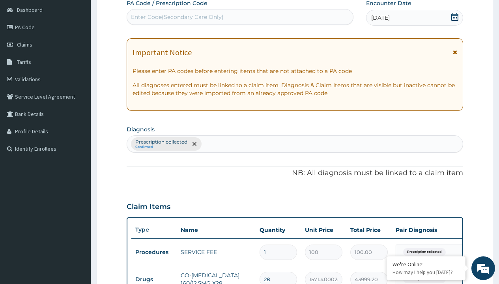
type input "prescription collected"
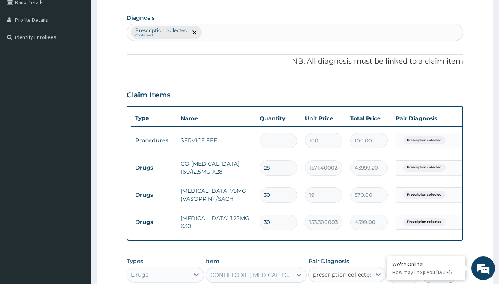
checkbox input "true"
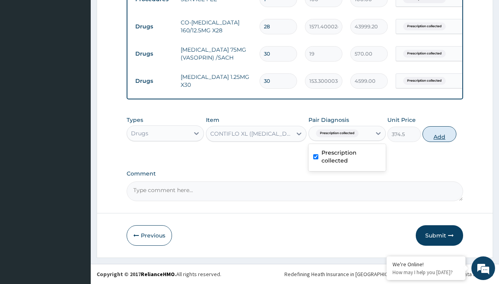
click at [440, 134] on button "Add" at bounding box center [440, 134] width 34 height 16
type input "0"
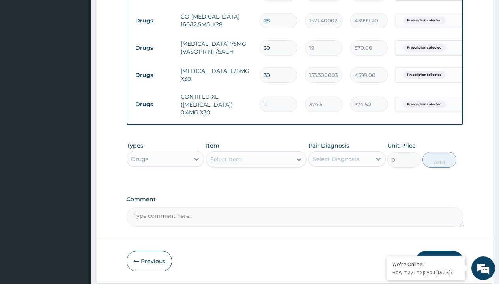
type input "30"
type input "11235.00"
type input "30"
click at [154, 21] on td "Drugs" at bounding box center [153, 20] width 45 height 15
type input "procedures"
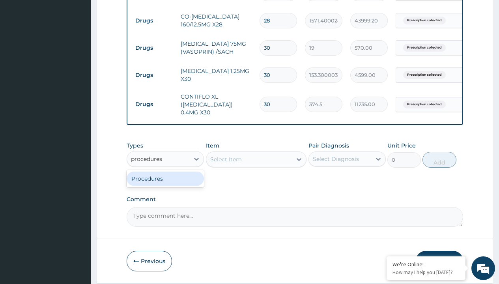
scroll to position [0, 0]
click at [165, 184] on div "Procedures" at bounding box center [165, 179] width 77 height 14
click at [226, 163] on div "Select Item" at bounding box center [226, 160] width 32 height 8
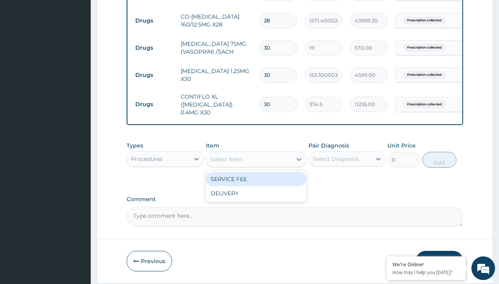
type input "delivery"
click at [256, 185] on div "DELIVERY" at bounding box center [256, 179] width 101 height 14
type input "2000"
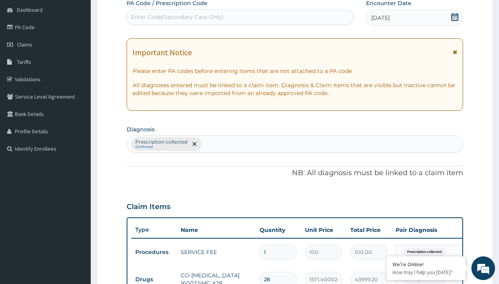
type input "prescription collected"
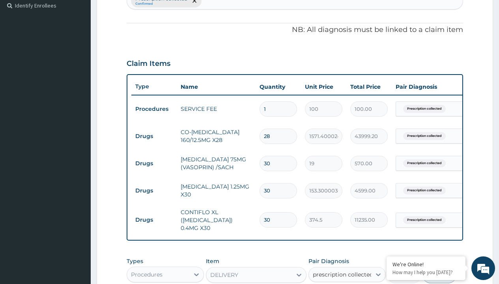
checkbox input "true"
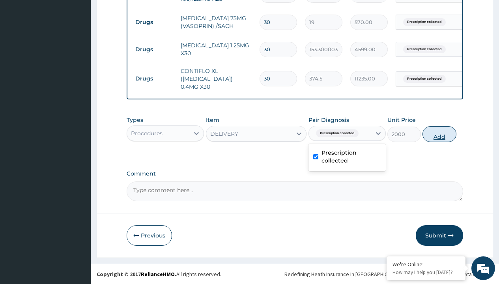
click at [440, 134] on button "Add" at bounding box center [440, 134] width 34 height 16
type input "0"
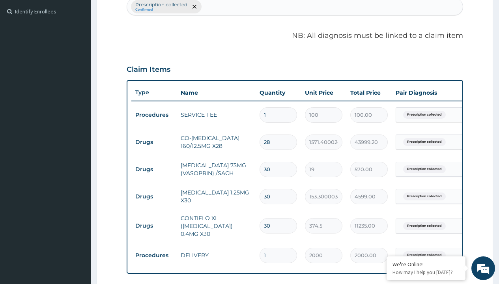
scroll to position [247, 0]
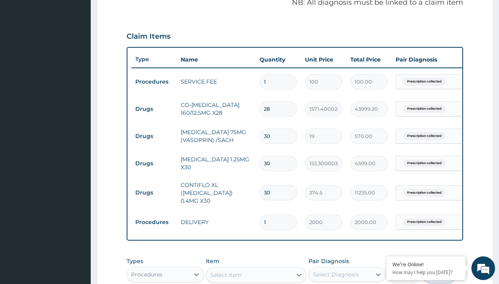
type input "procedures"
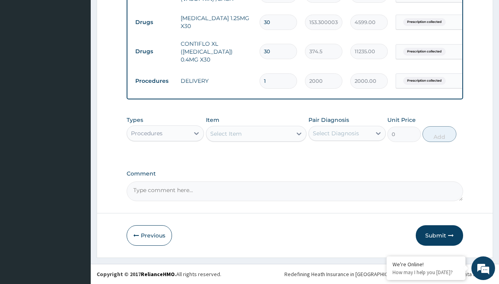
click at [226, 133] on div "Select Item" at bounding box center [226, 134] width 32 height 8
type input "delivery"
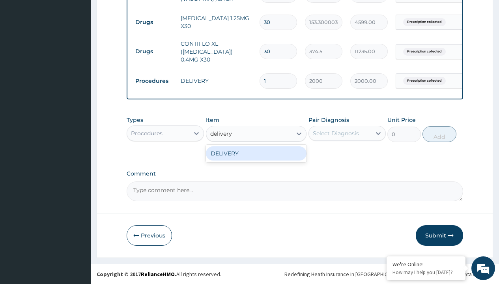
scroll to position [0, 0]
click at [256, 153] on div "DELIVERY" at bounding box center [256, 153] width 101 height 14
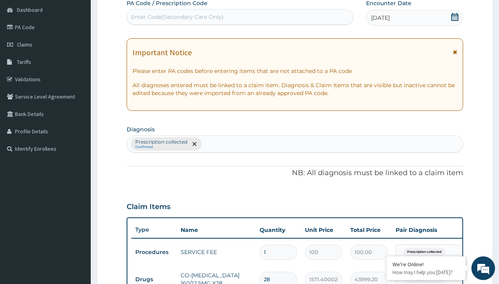
type input "prescription collected"
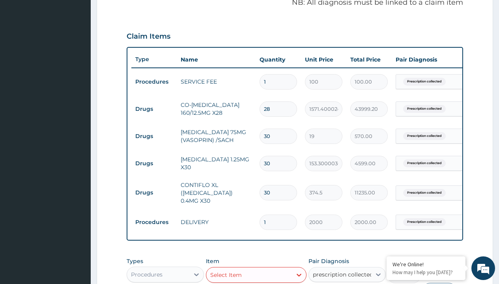
checkbox input "true"
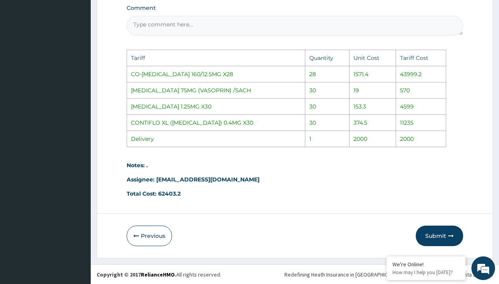
scroll to position [576, 0]
click at [436, 236] on button "Submit" at bounding box center [439, 235] width 47 height 21
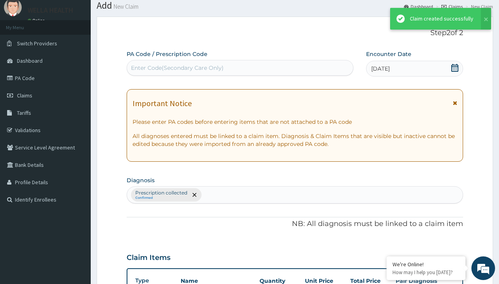
scroll to position [394, 0]
